Goal: Transaction & Acquisition: Purchase product/service

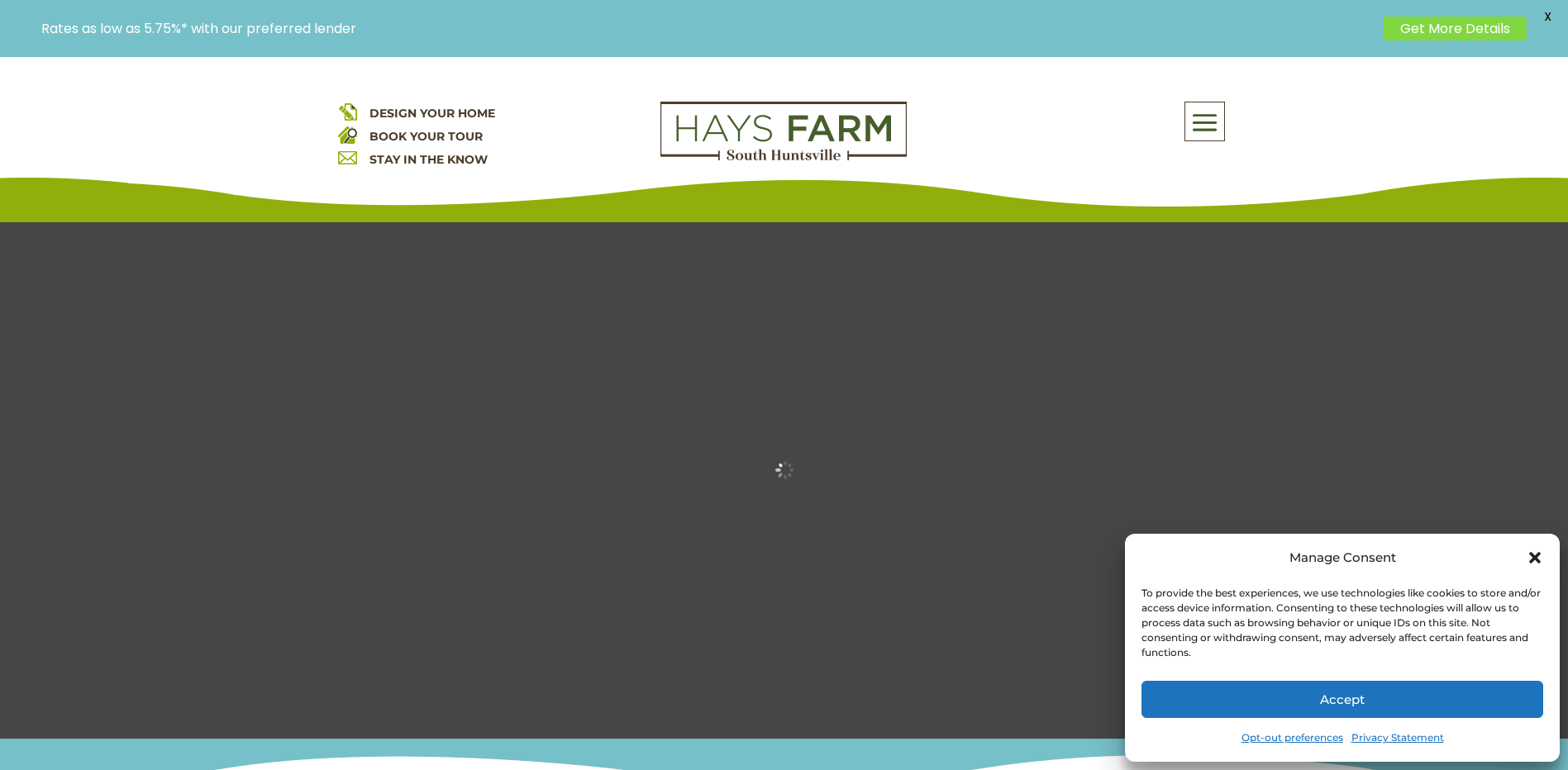
click at [1419, 697] on button "Accept" at bounding box center [1343, 699] width 402 height 38
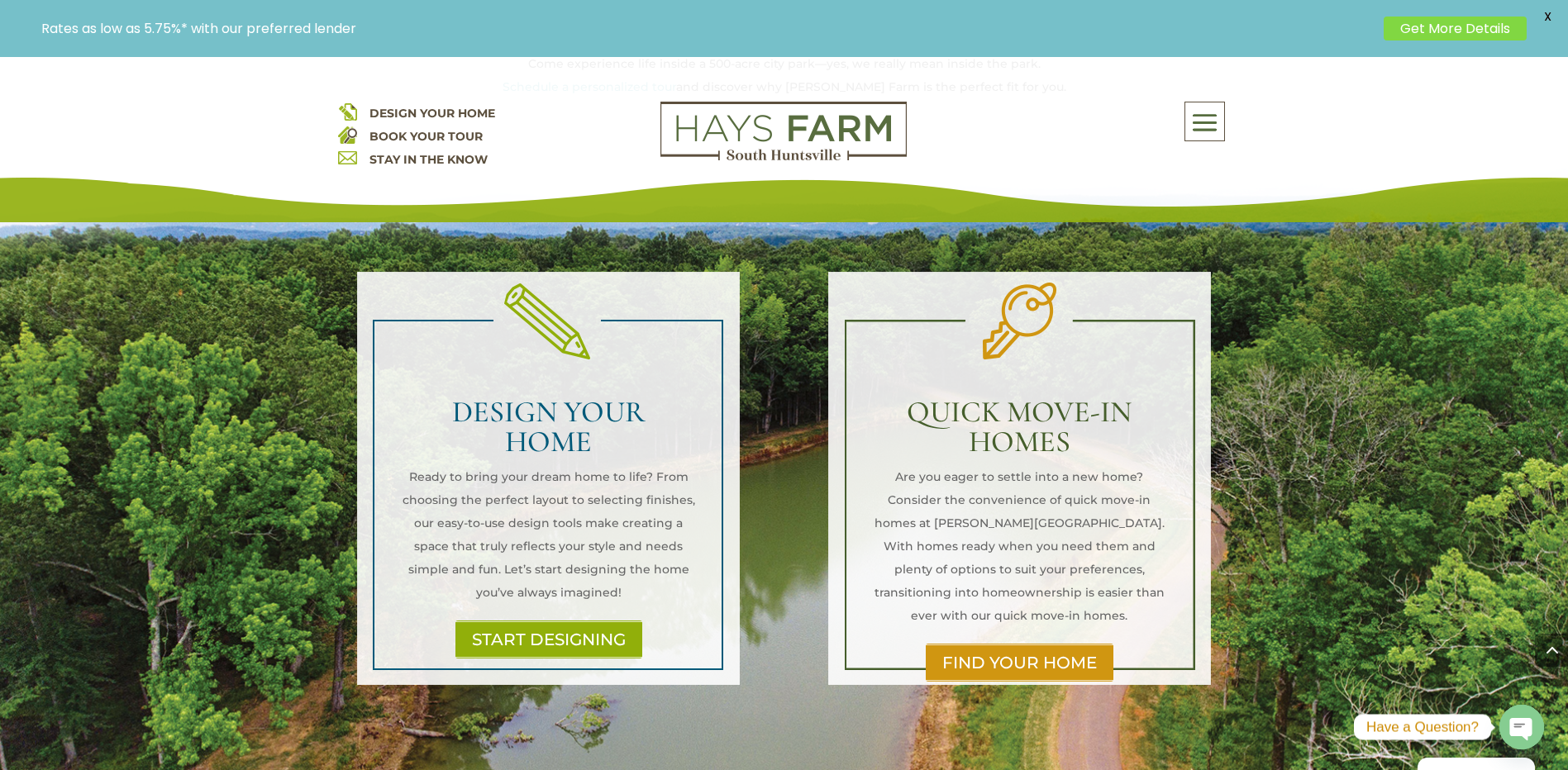
scroll to position [1074, 0]
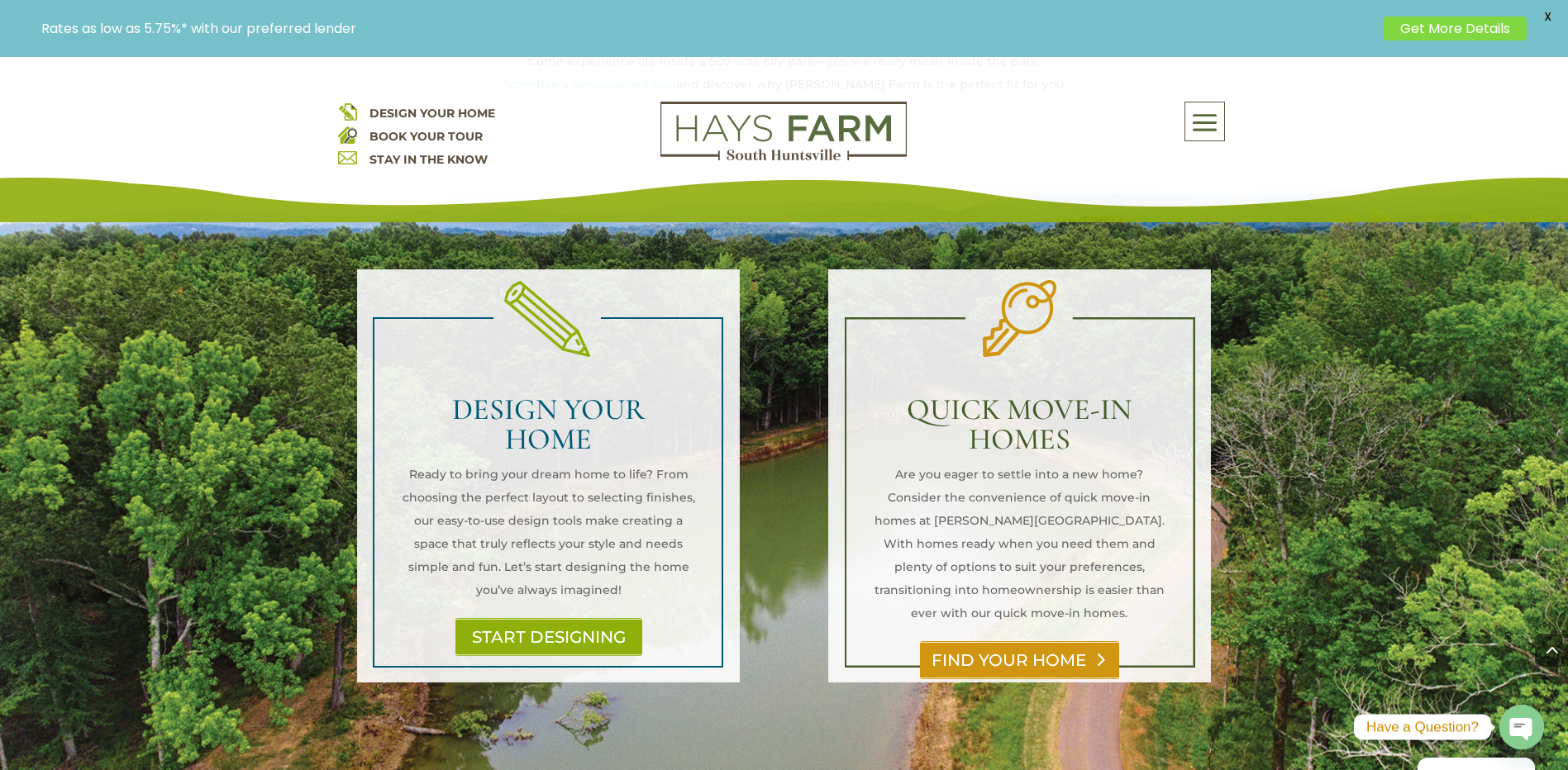
click at [1044, 642] on link "FIND YOUR HOME" at bounding box center [1020, 661] width 199 height 38
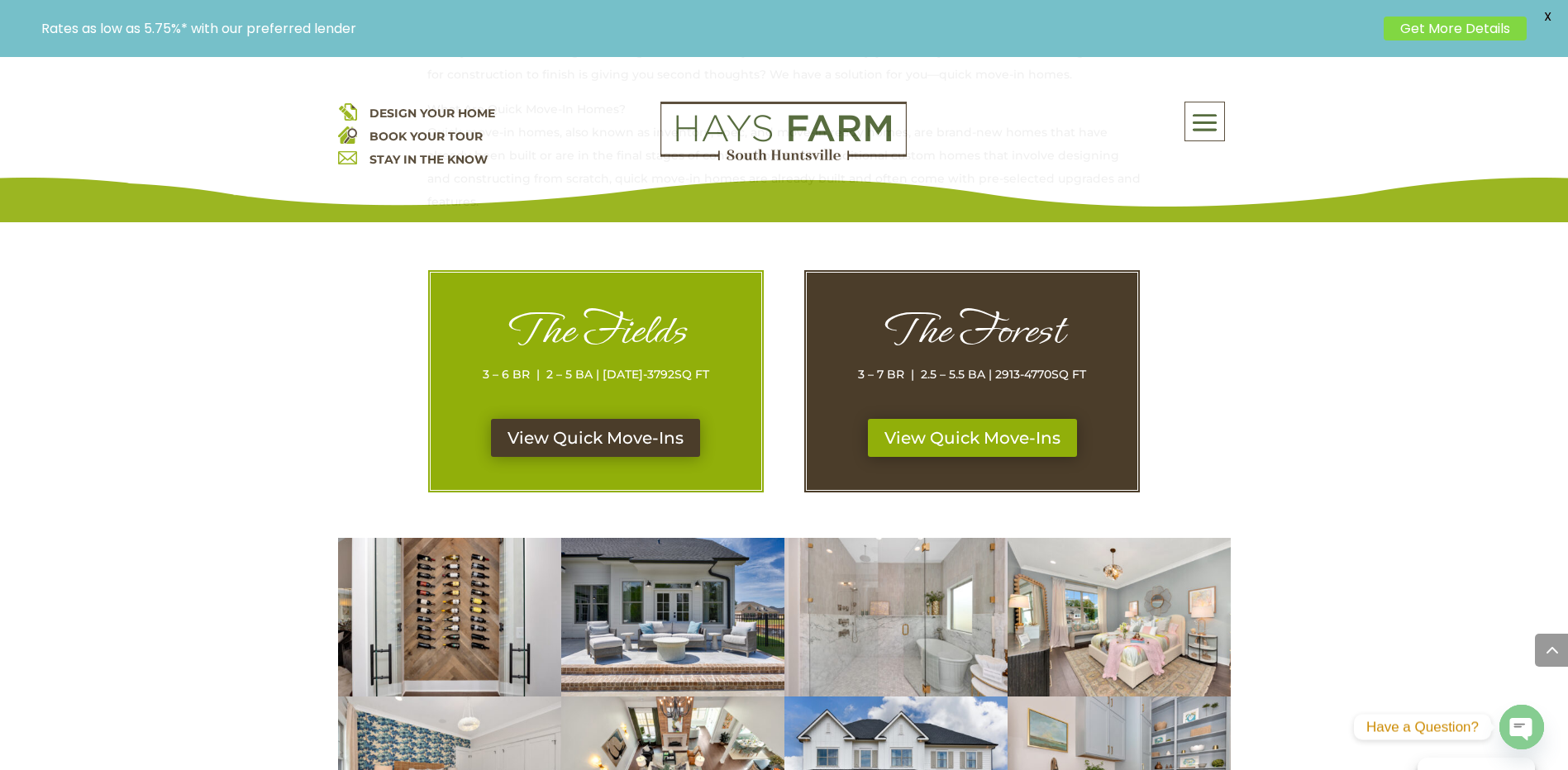
scroll to position [744, 0]
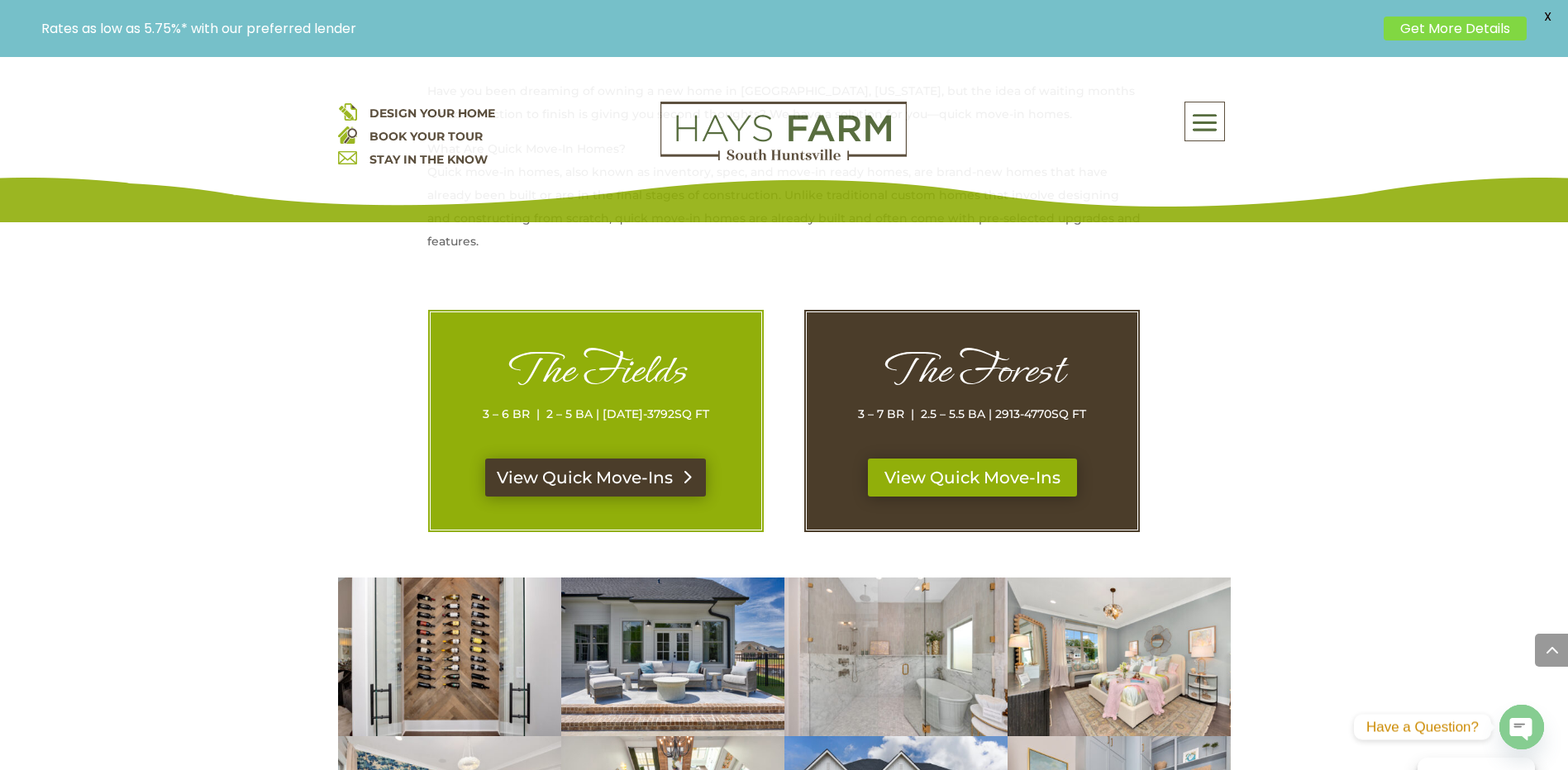
click at [595, 489] on link "View Quick Move-Ins" at bounding box center [596, 478] width 221 height 38
